Goal: Find specific page/section: Find specific page/section

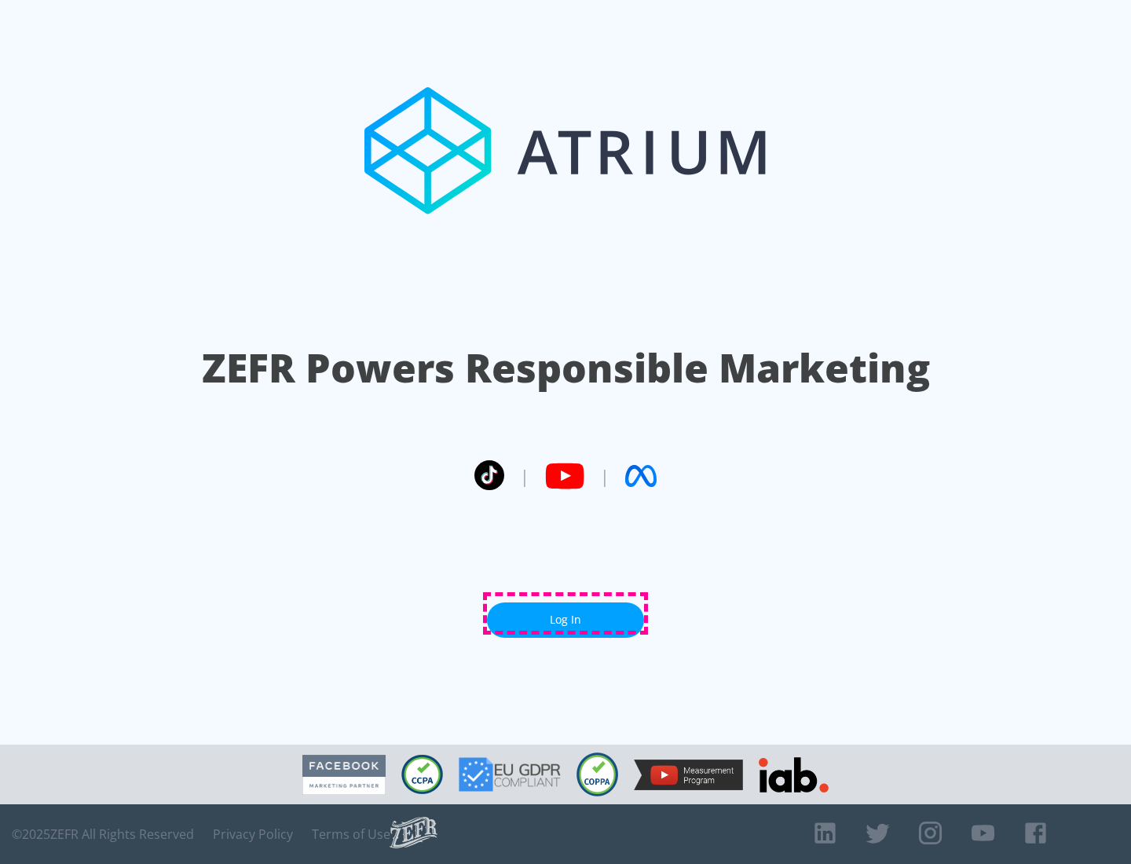
click at [566, 613] on link "Log In" at bounding box center [565, 619] width 157 height 35
